Goal: Find specific page/section: Find specific page/section

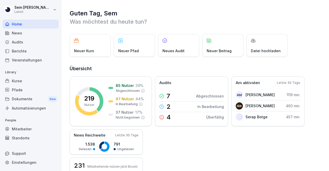
click at [26, 50] on div "Berichte" at bounding box center [31, 51] width 56 height 9
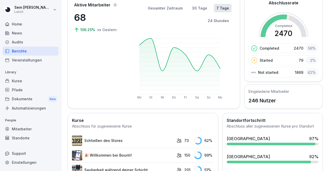
scroll to position [17, 0]
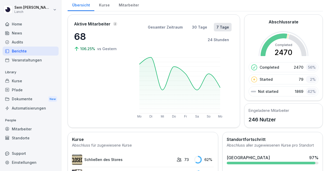
click at [24, 42] on div "Audits" at bounding box center [31, 42] width 56 height 9
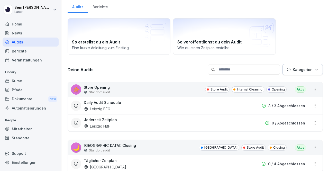
scroll to position [5, 0]
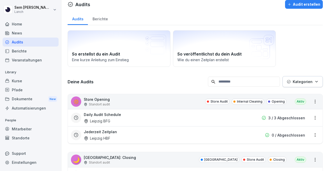
click at [100, 18] on div "Berichte" at bounding box center [100, 18] width 24 height 13
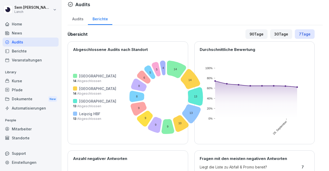
click at [140, 29] on div "Übersicht 90 Tage 30 Tage 7 Tage" at bounding box center [191, 34] width 247 height 10
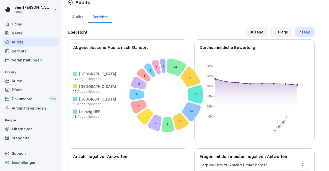
scroll to position [5, 0]
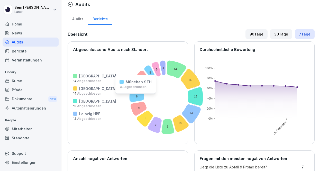
click at [130, 97] on icon at bounding box center [137, 96] width 15 height 11
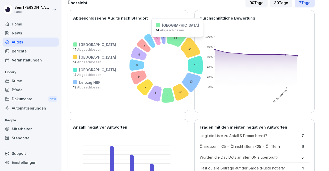
scroll to position [29, 0]
